Goal: Browse casually

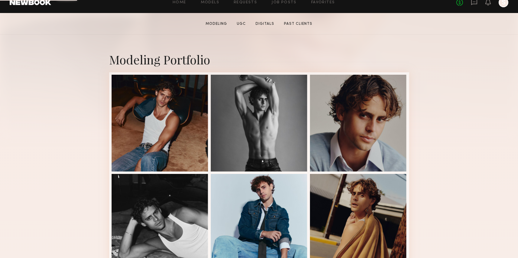
scroll to position [112, 0]
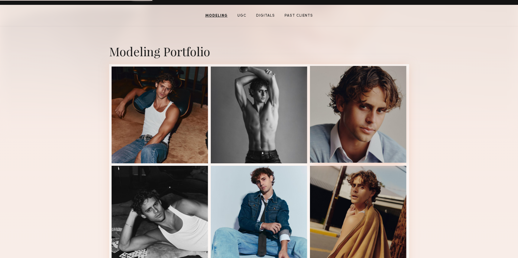
click at [370, 157] on div at bounding box center [358, 114] width 97 height 97
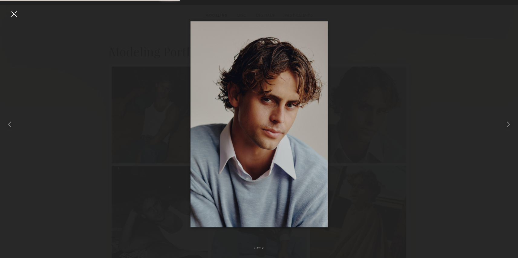
click at [462, 141] on div at bounding box center [259, 124] width 518 height 229
click at [18, 18] on div at bounding box center [14, 14] width 10 height 10
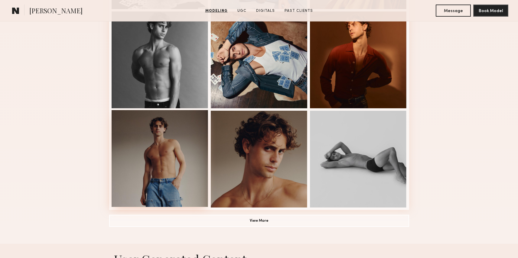
scroll to position [367, 0]
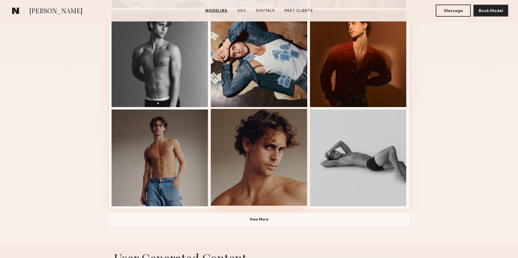
click at [247, 184] on div at bounding box center [259, 157] width 97 height 97
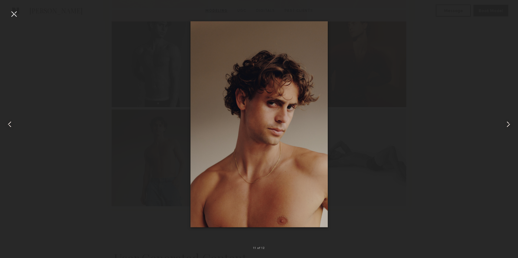
click at [11, 20] on div at bounding box center [10, 124] width 21 height 229
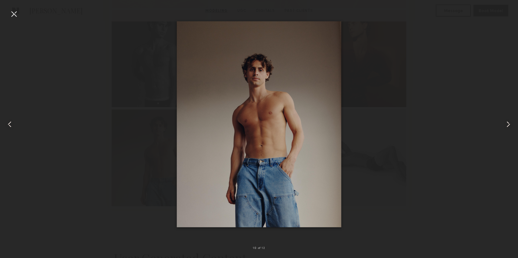
click at [13, 16] on div at bounding box center [14, 14] width 10 height 10
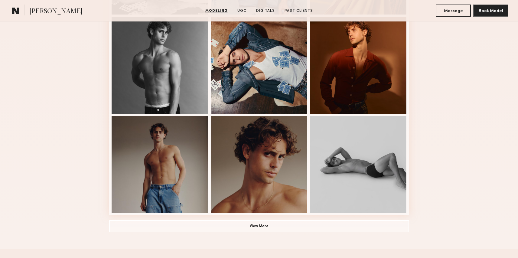
scroll to position [403, 0]
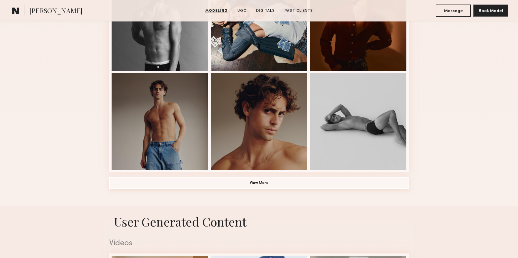
click at [290, 183] on button "View More" at bounding box center [259, 183] width 300 height 12
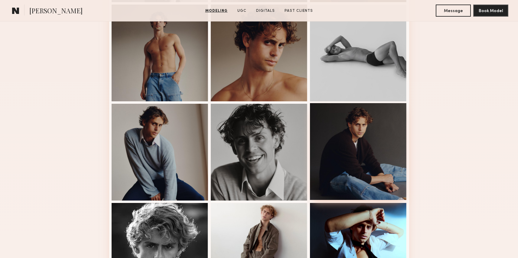
scroll to position [474, 0]
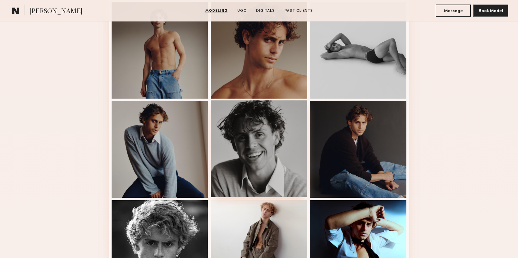
click at [267, 152] on div at bounding box center [259, 148] width 97 height 97
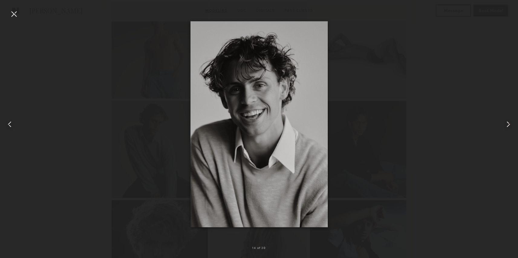
click at [7, 8] on nb-gallery-light "14 of 20" at bounding box center [259, 129] width 518 height 258
click at [13, 13] on div at bounding box center [14, 14] width 10 height 10
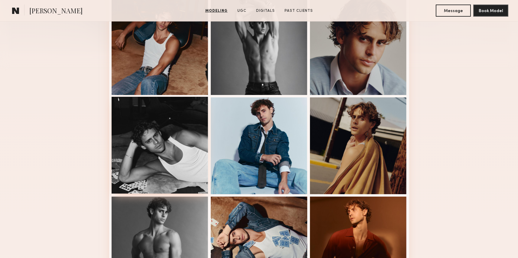
scroll to position [0, 0]
